Goal: Transaction & Acquisition: Subscribe to service/newsletter

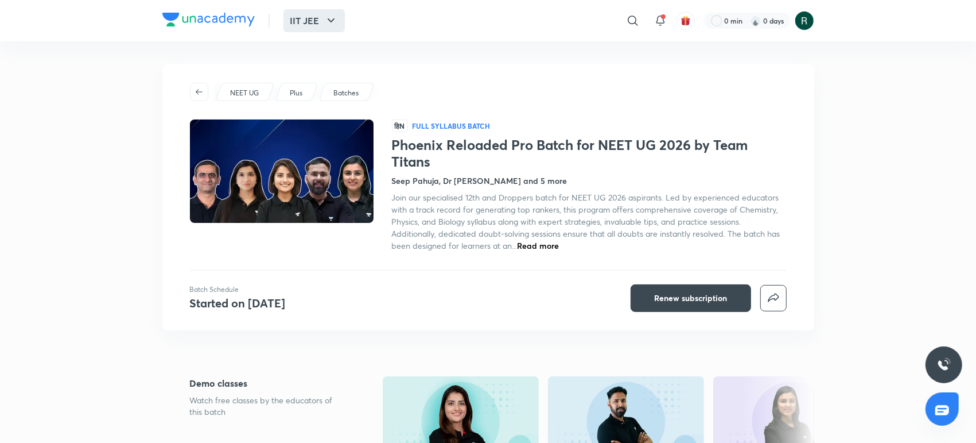
click at [284, 25] on button "IIT JEE" at bounding box center [314, 20] width 61 height 23
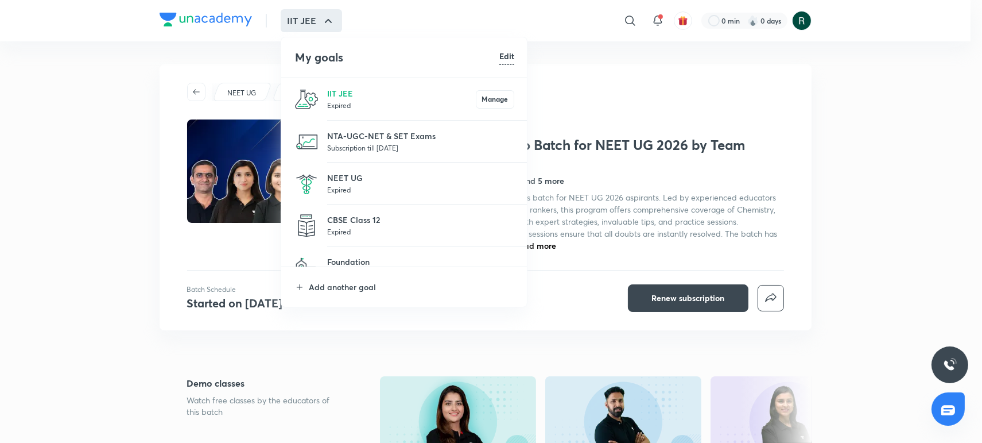
click at [354, 185] on p "Expired" at bounding box center [420, 189] width 187 height 11
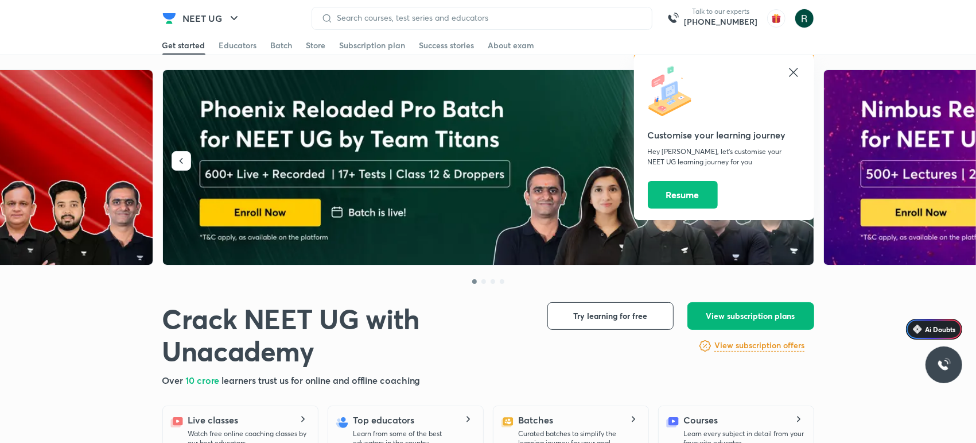
click at [770, 319] on span "View subscription plans" at bounding box center [751, 315] width 89 height 11
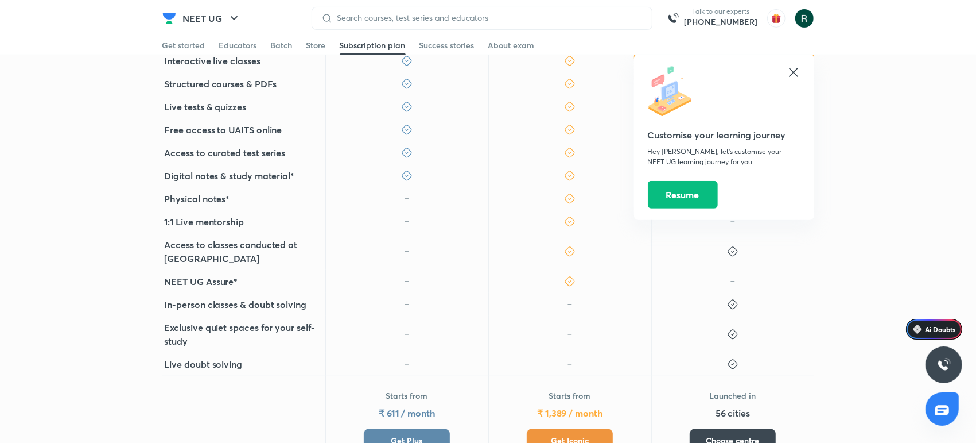
scroll to position [329, 0]
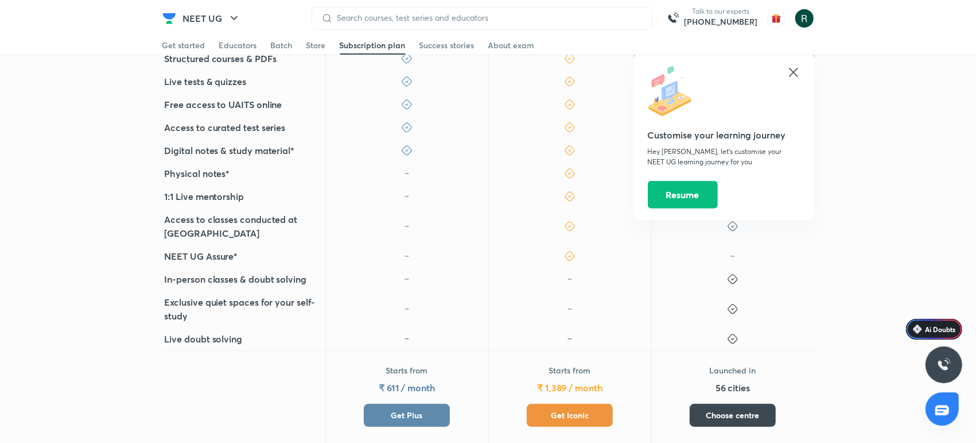
click at [428, 404] on button "Get Plus" at bounding box center [407, 415] width 86 height 23
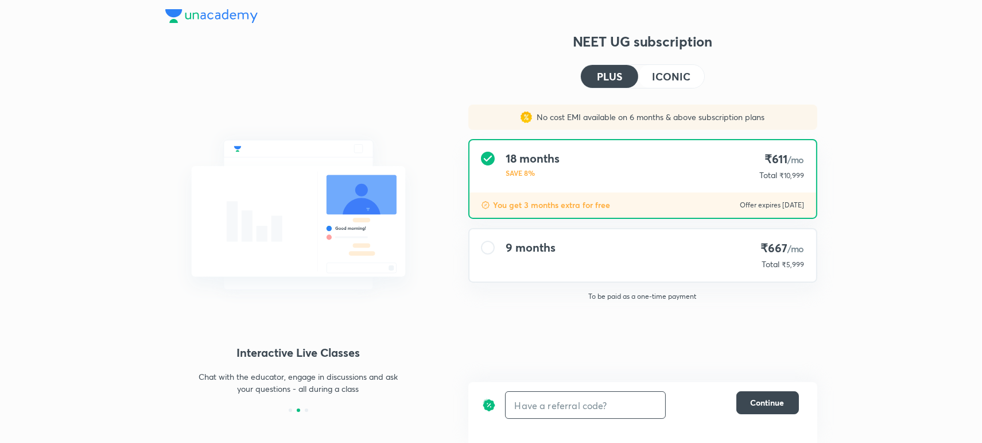
click at [533, 393] on input "text" at bounding box center [586, 405] width 160 height 27
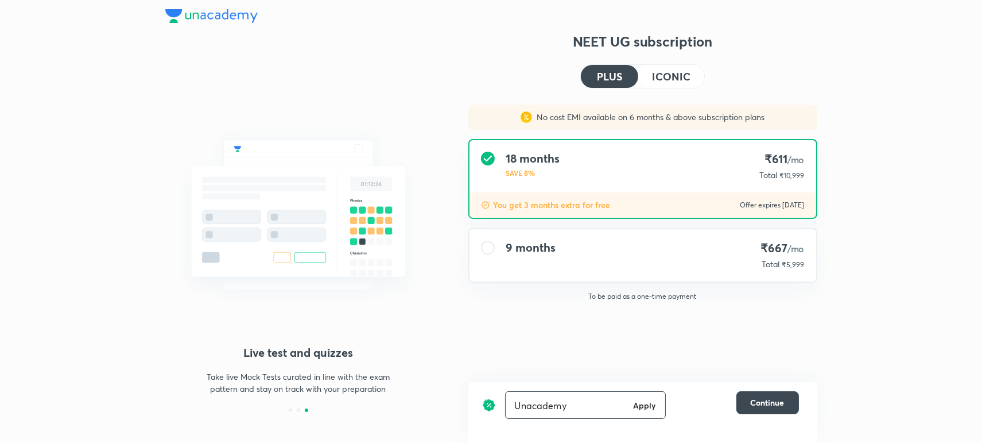
type input "Unacademy"
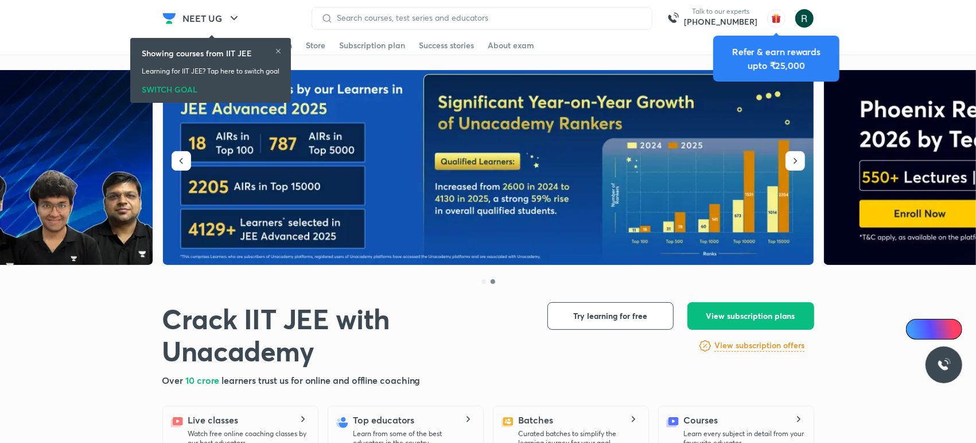
click at [677, 200] on img at bounding box center [489, 167] width 652 height 195
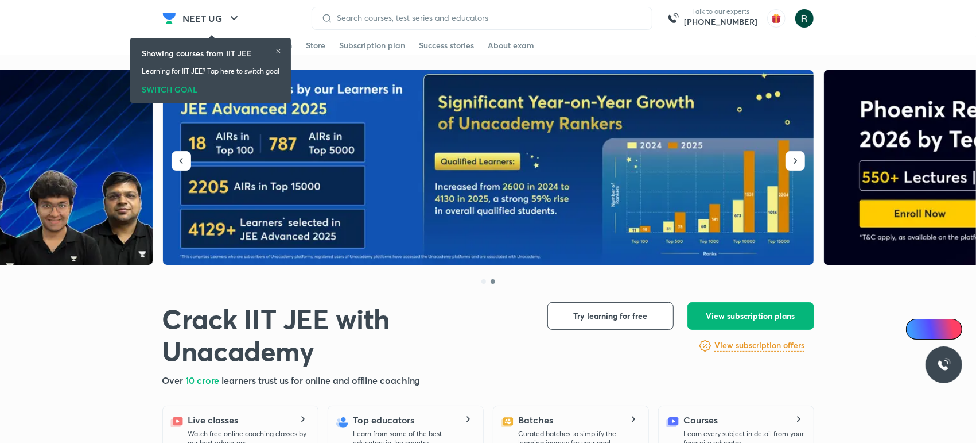
click at [744, 309] on button "View subscription plans" at bounding box center [751, 316] width 127 height 28
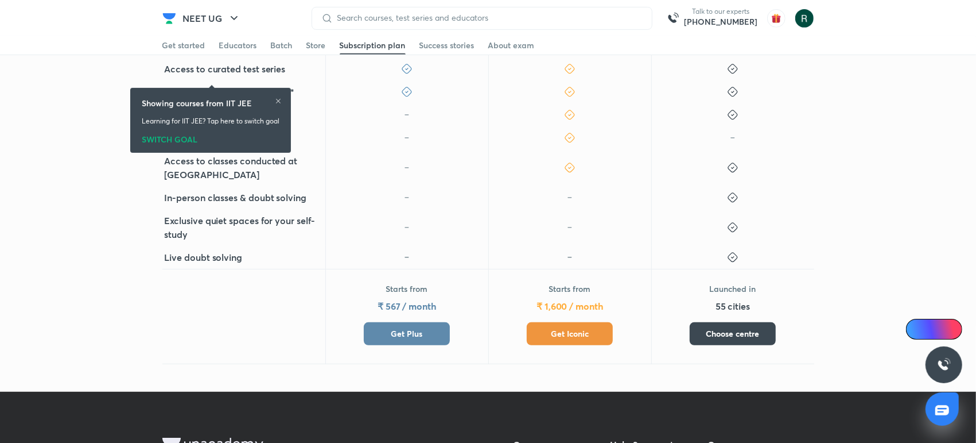
scroll to position [462, 0]
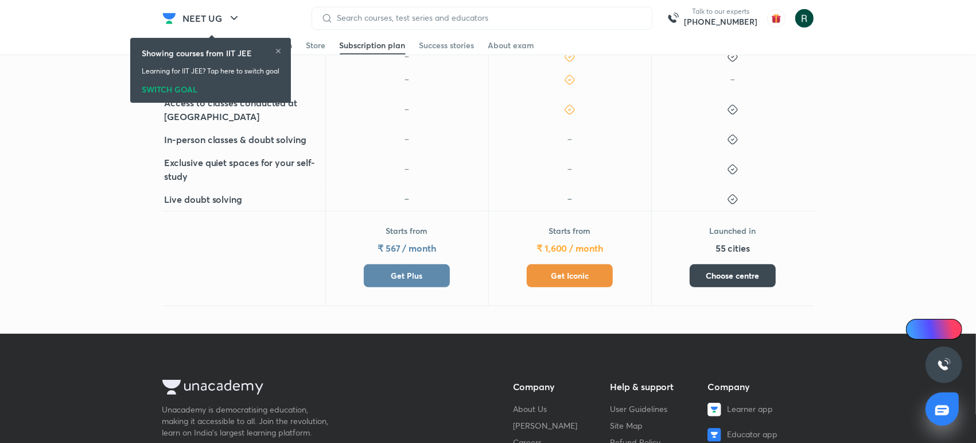
click at [413, 281] on button "Get Plus" at bounding box center [407, 275] width 86 height 23
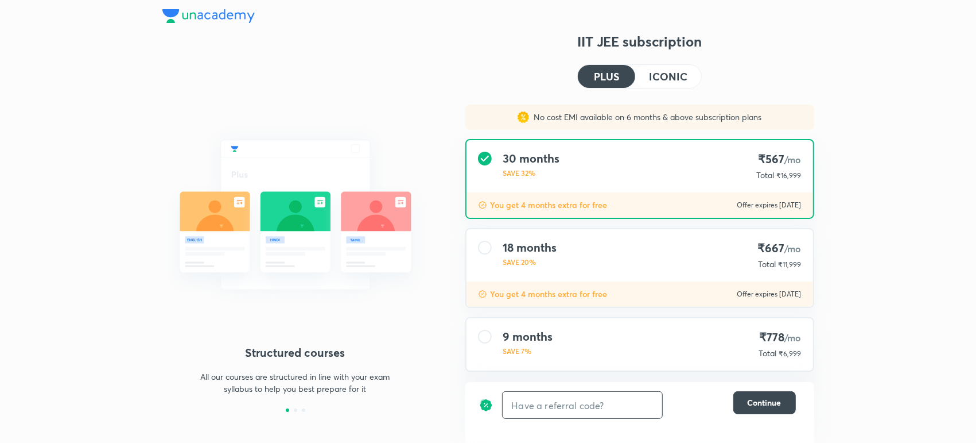
click at [640, 409] on input "text" at bounding box center [583, 405] width 160 height 27
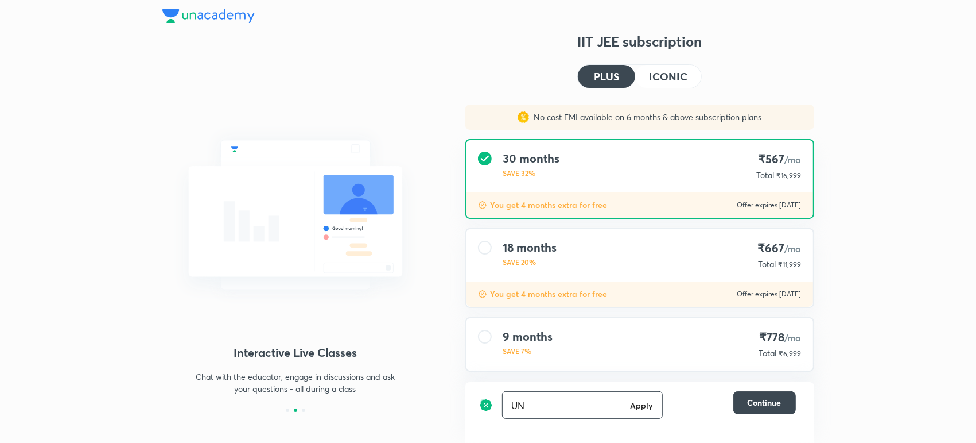
type input "U"
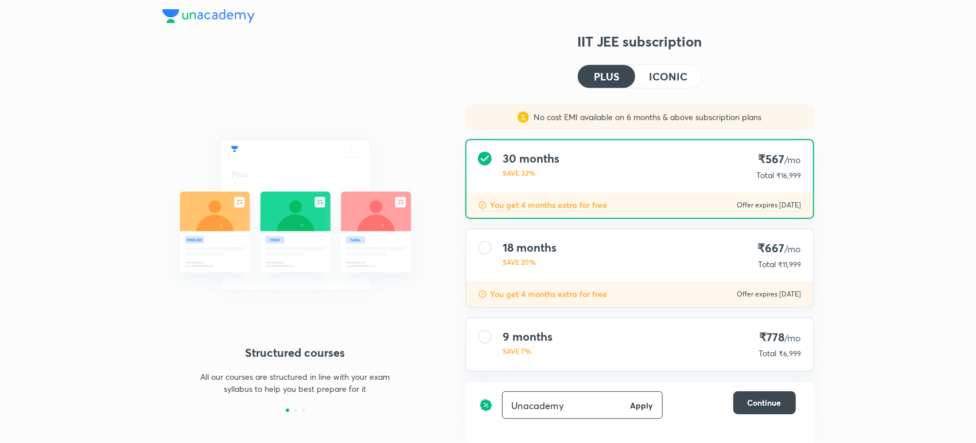
type input "Unacademy"
click at [645, 402] on h6 "Apply" at bounding box center [641, 405] width 23 height 12
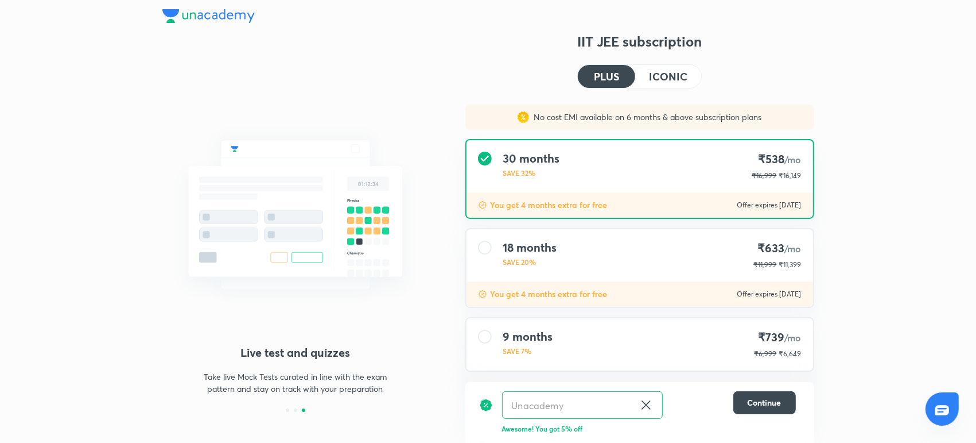
click at [817, 314] on div "No cost EMI available on 6 months & above subscription plans 30 months SAVE 32%…" at bounding box center [639, 276] width 367 height 345
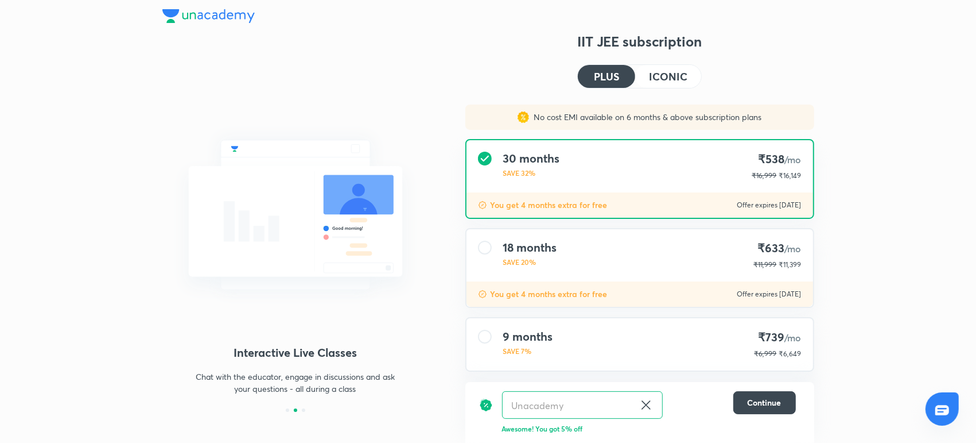
click at [857, 160] on div "Structured courses All our courses are structured in line with your exam syllab…" at bounding box center [488, 253] width 976 height 507
